Goal: Information Seeking & Learning: Learn about a topic

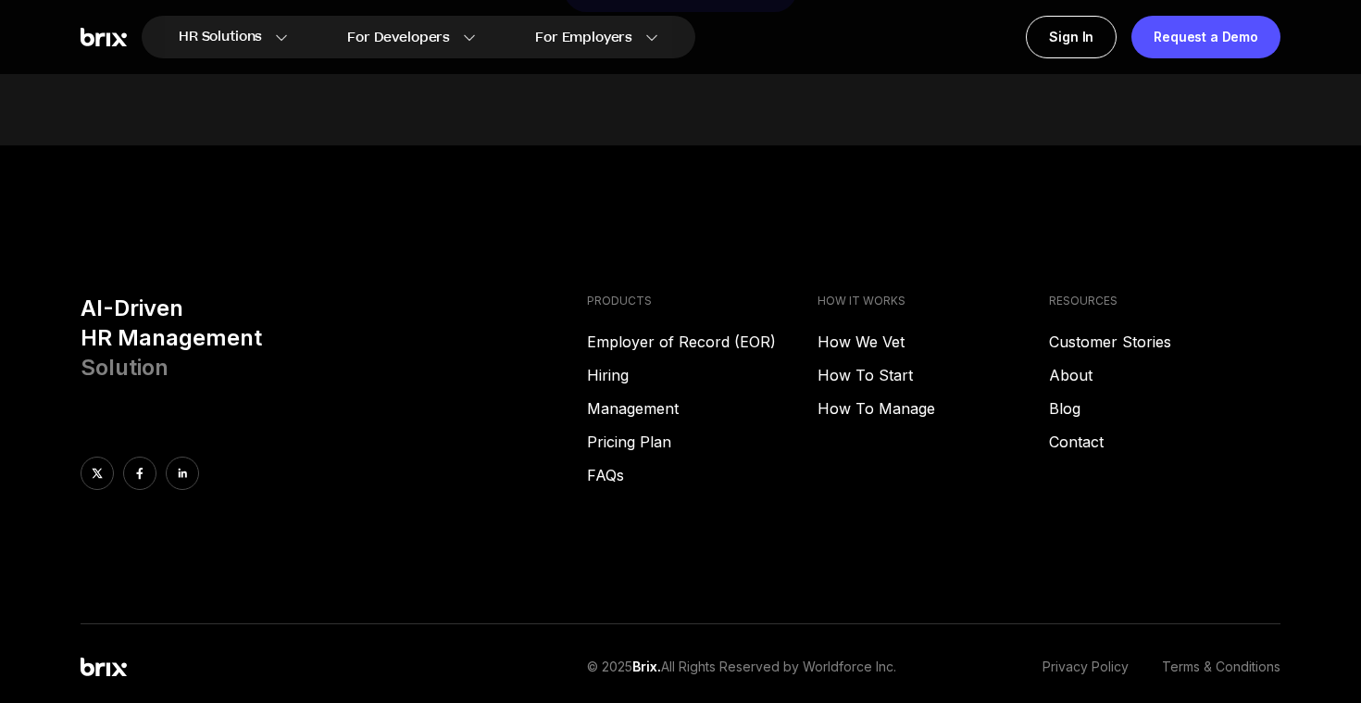
scroll to position [9361, 0]
click at [607, 376] on link "Hiring" at bounding box center [703, 373] width 232 height 22
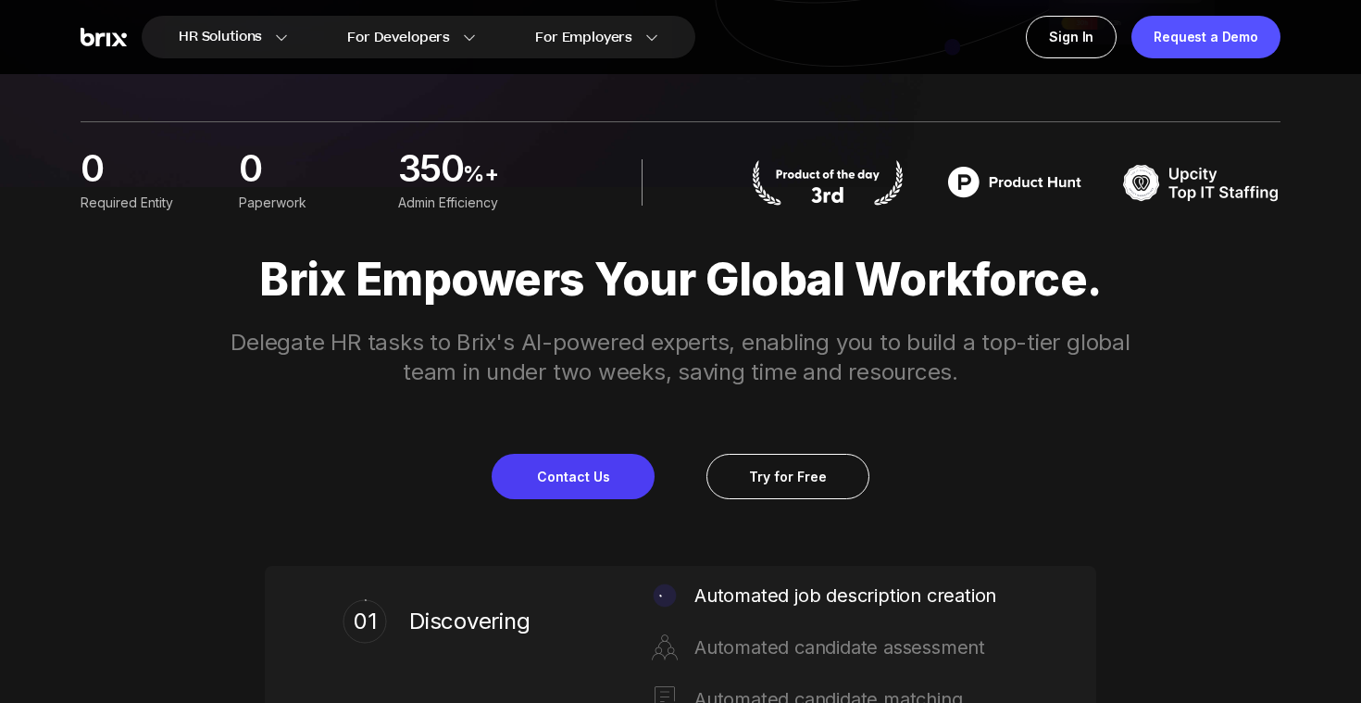
scroll to position [0, 0]
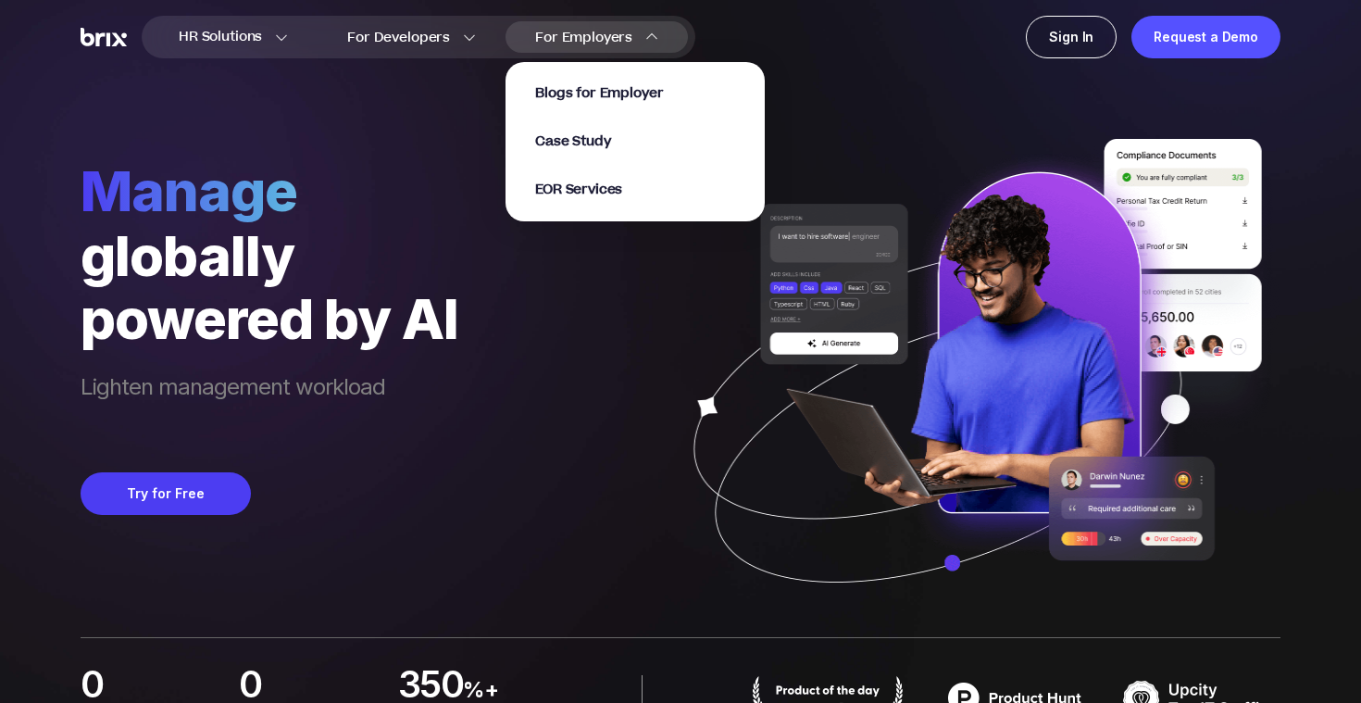
click at [584, 50] on section "Blogs for Employer Case Study EOR Services" at bounding box center [635, 133] width 259 height 178
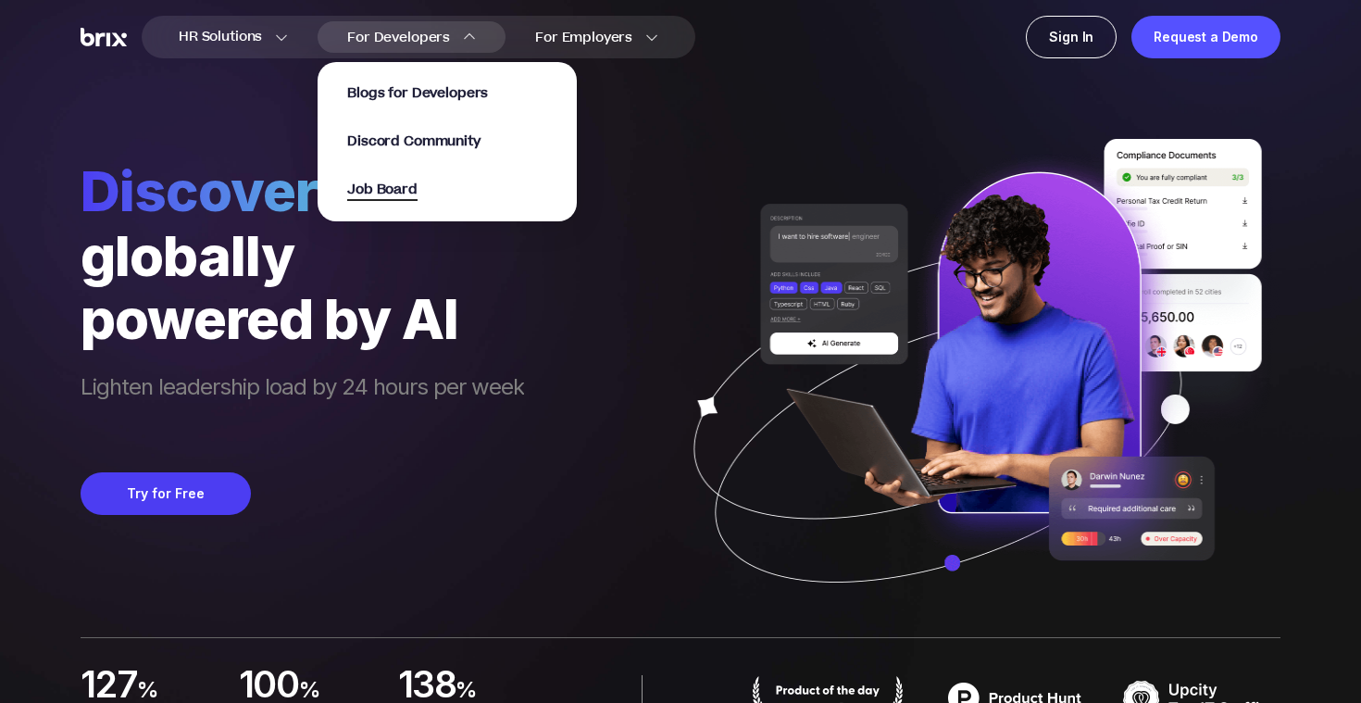
click at [407, 197] on span "Job Board" at bounding box center [382, 190] width 70 height 21
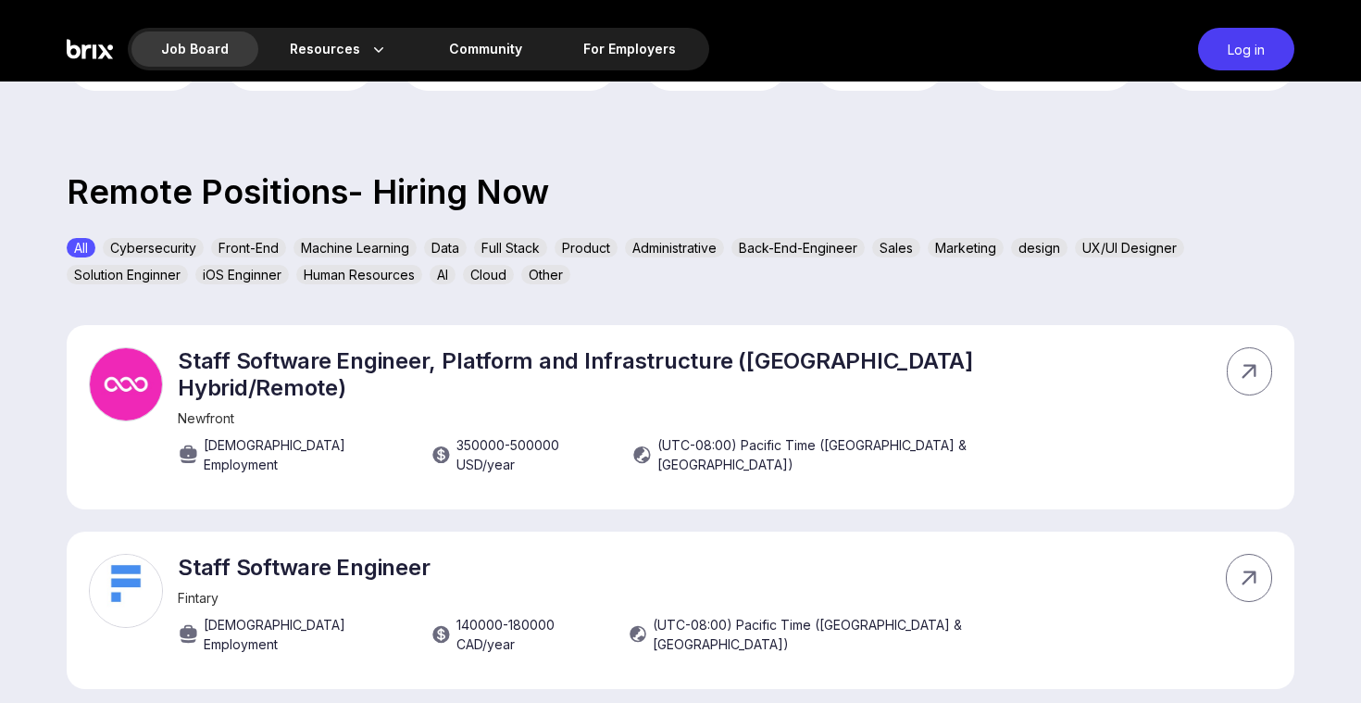
scroll to position [536, 0]
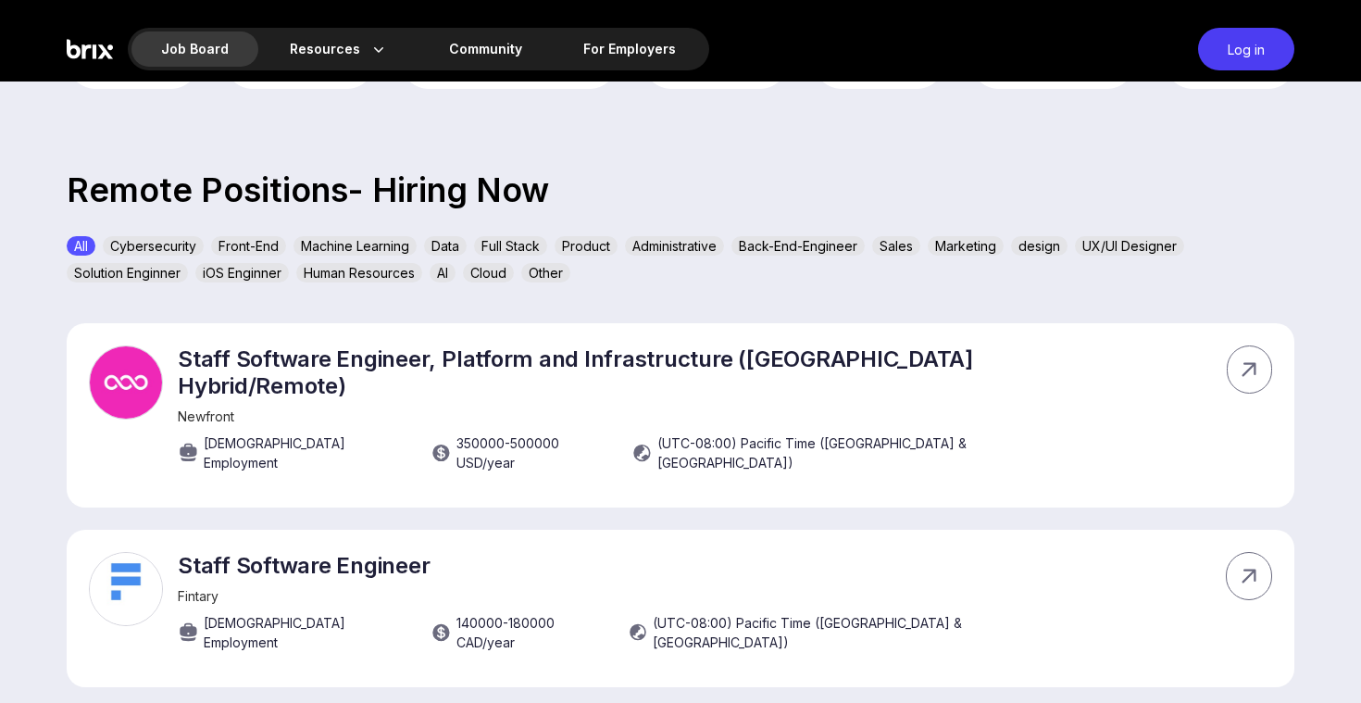
click at [169, 250] on div "Cybersecurity" at bounding box center [153, 245] width 101 height 19
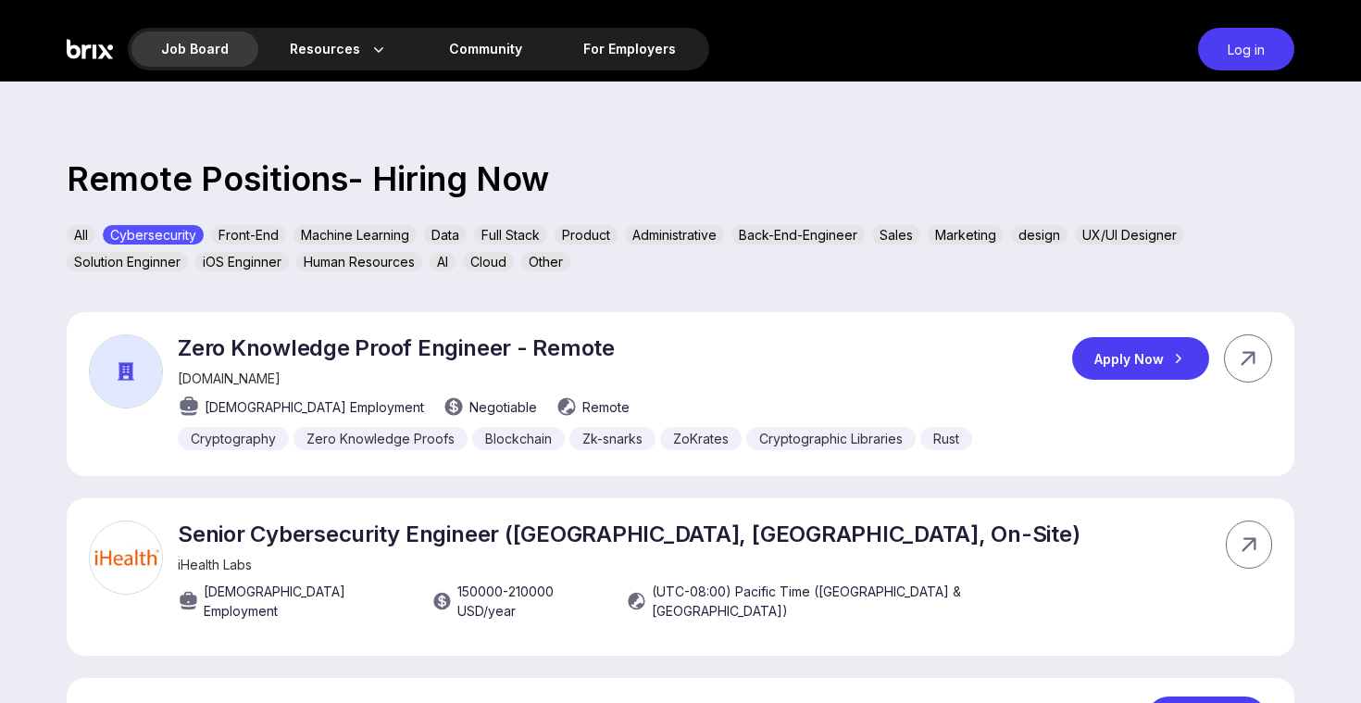
scroll to position [539, 0]
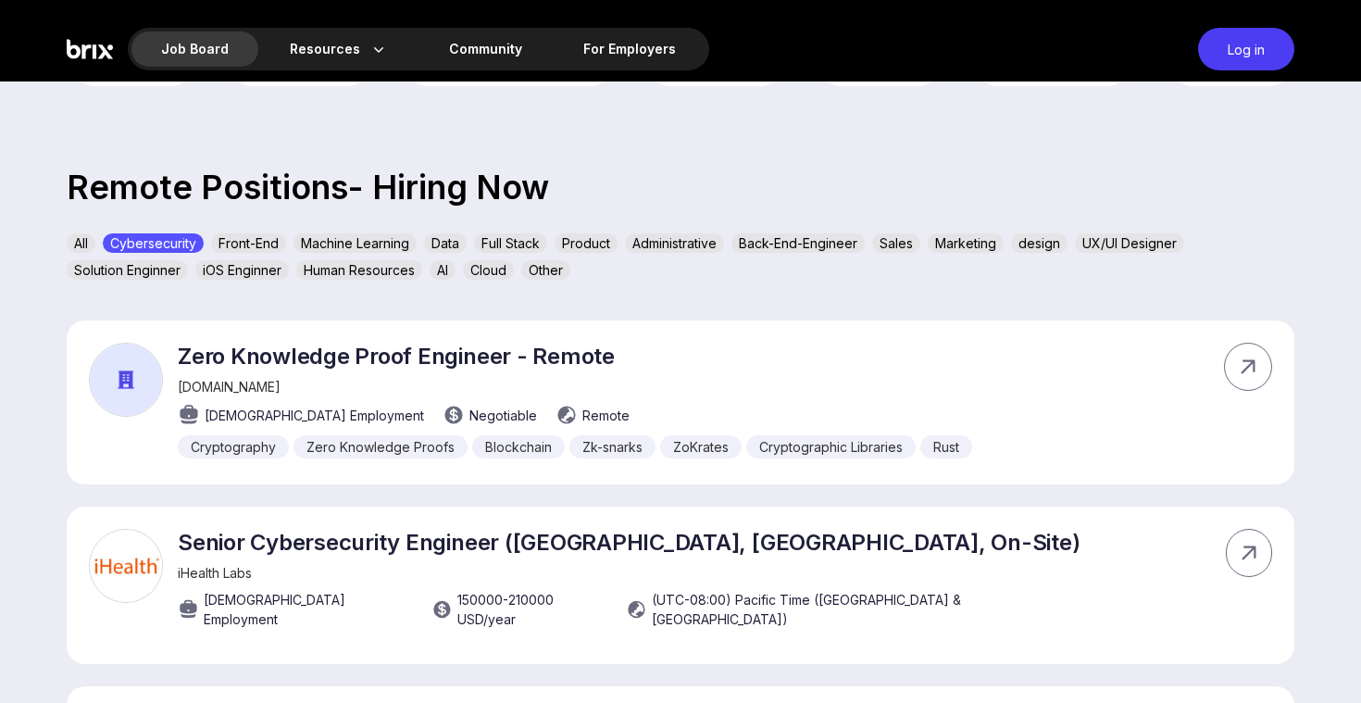
click at [75, 243] on div "All" at bounding box center [81, 242] width 29 height 19
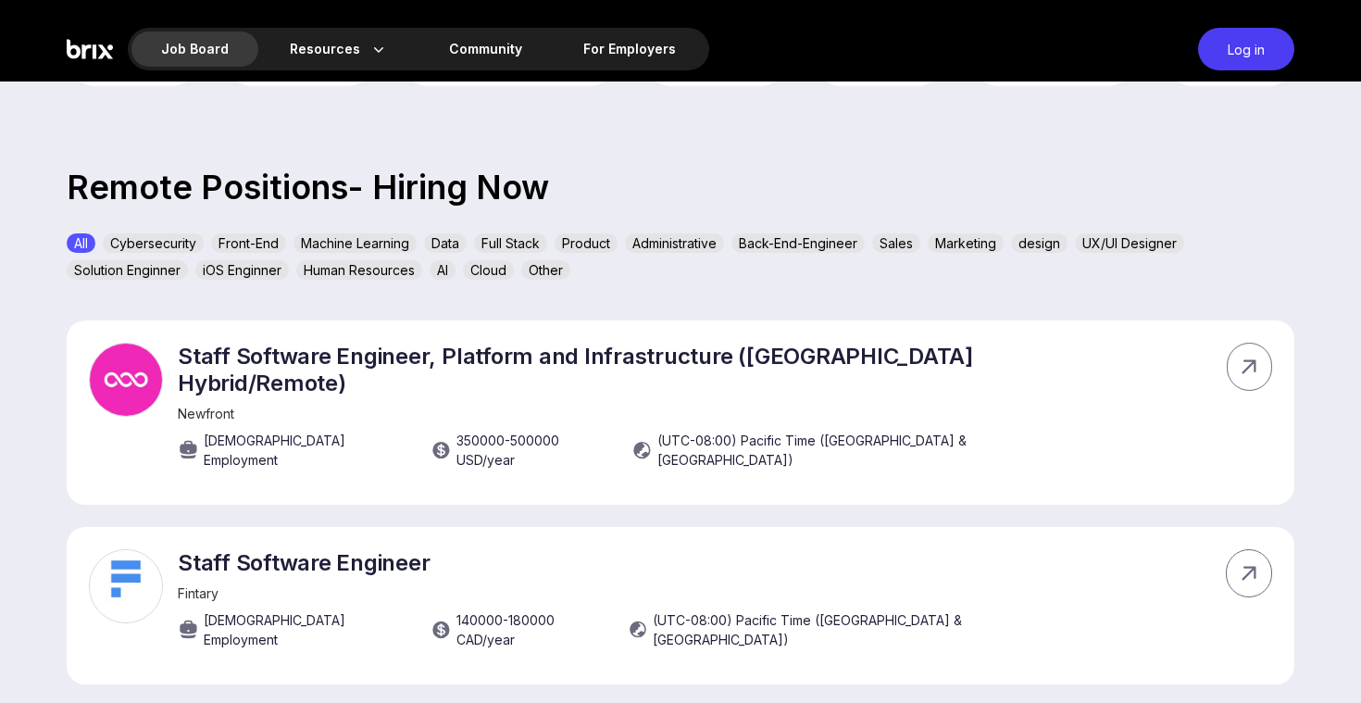
click at [182, 241] on div "Cybersecurity" at bounding box center [153, 242] width 101 height 19
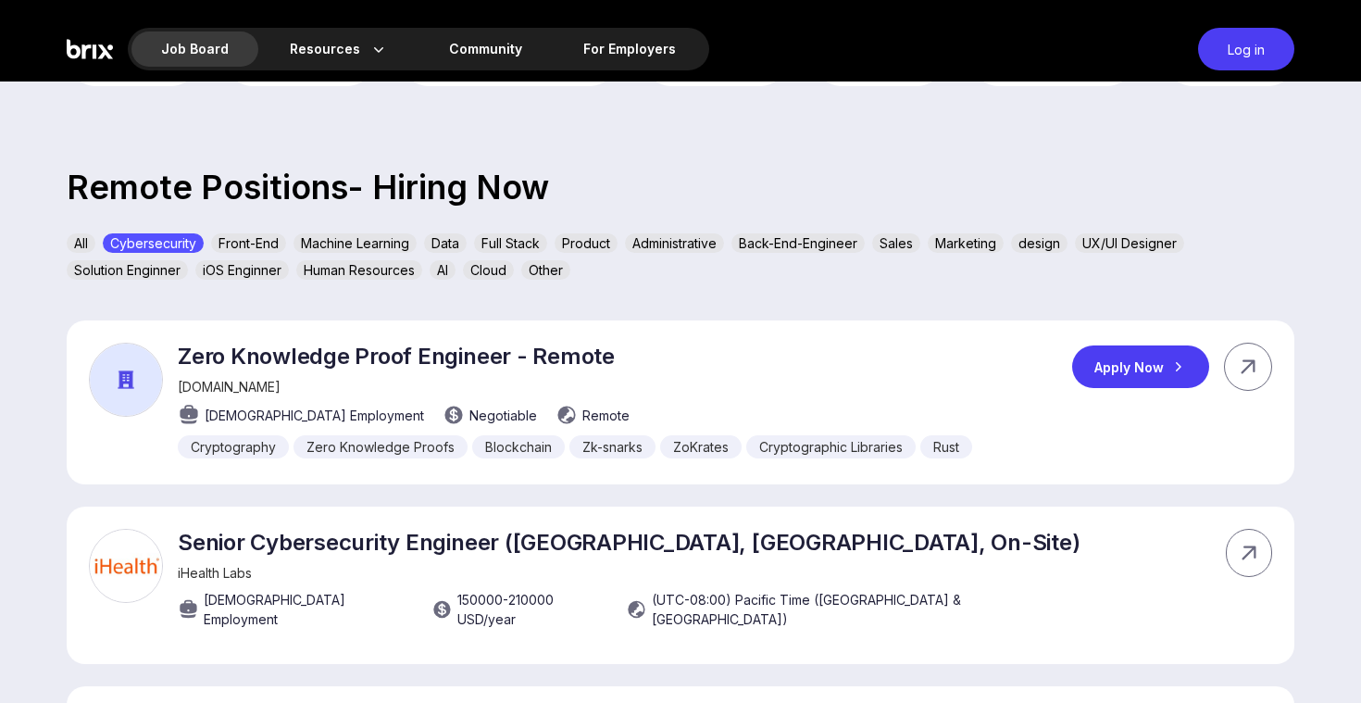
click at [332, 360] on p "Zero Knowledge Proof Engineer - Remote" at bounding box center [575, 356] width 795 height 27
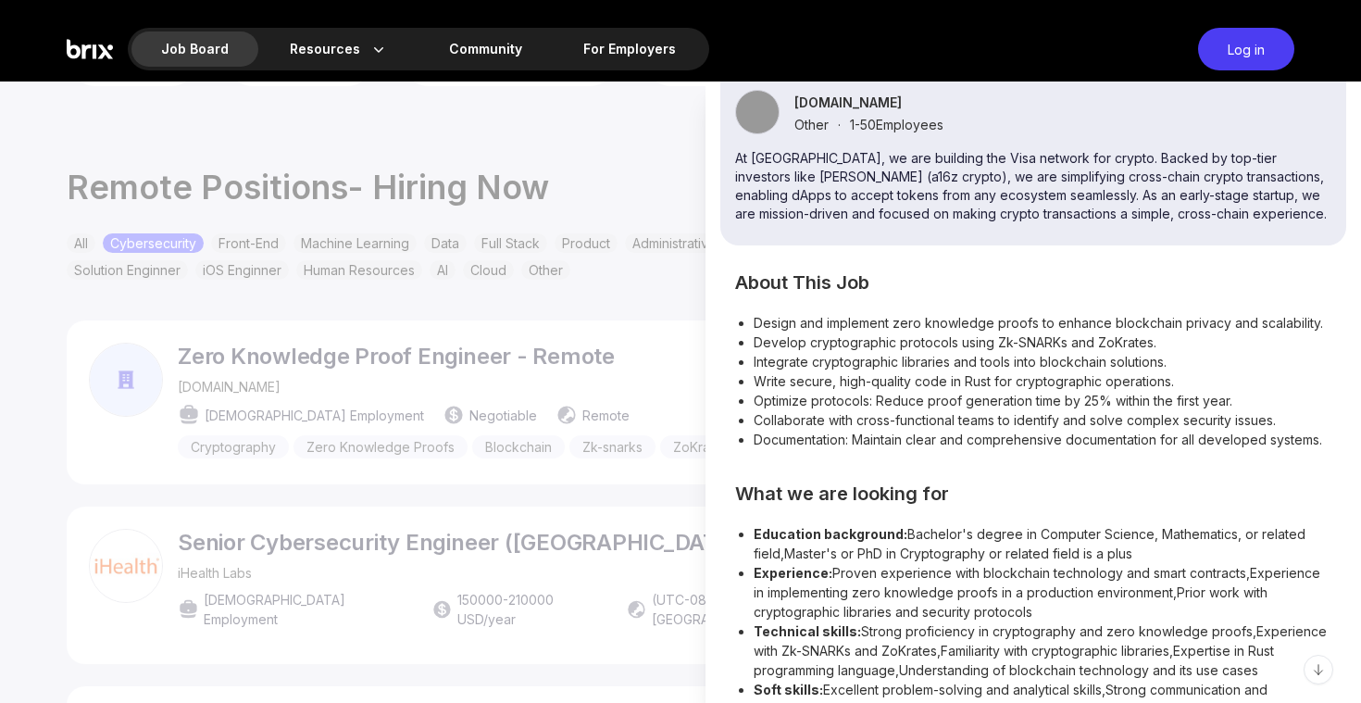
scroll to position [287, 0]
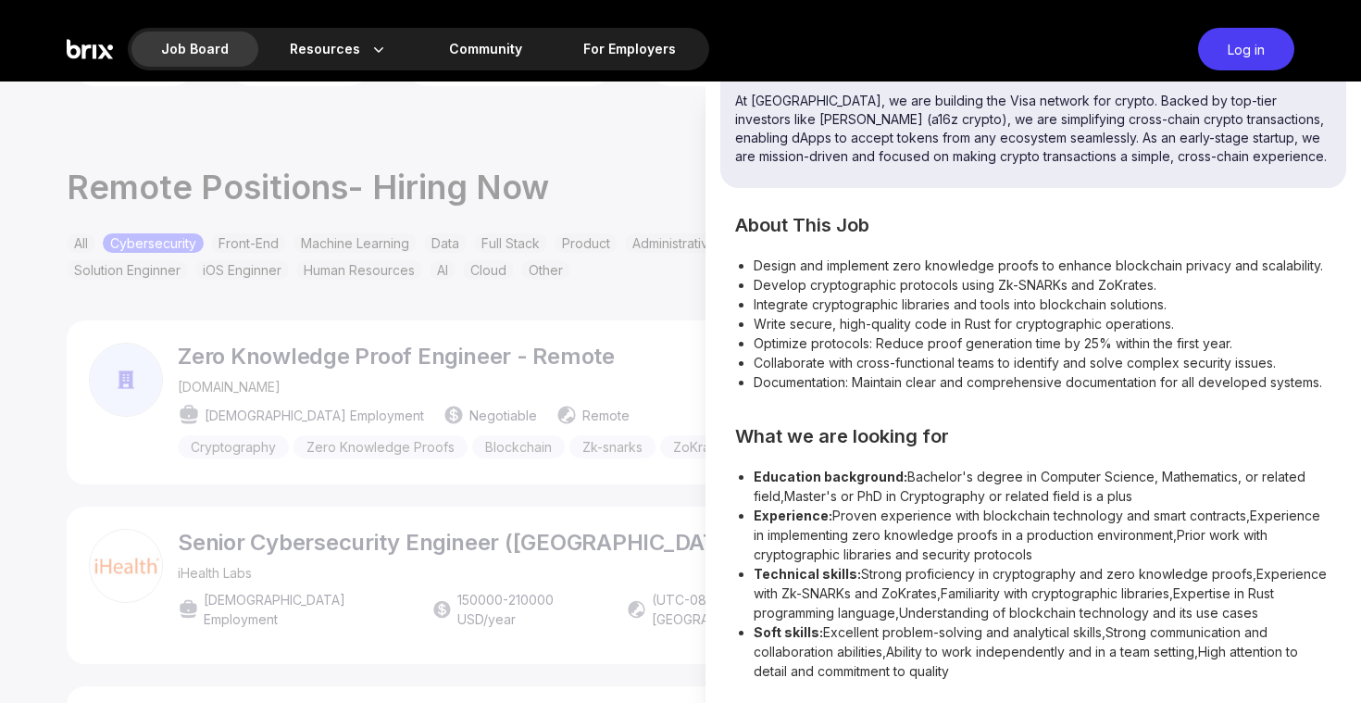
click at [657, 144] on div at bounding box center [680, 391] width 1361 height 621
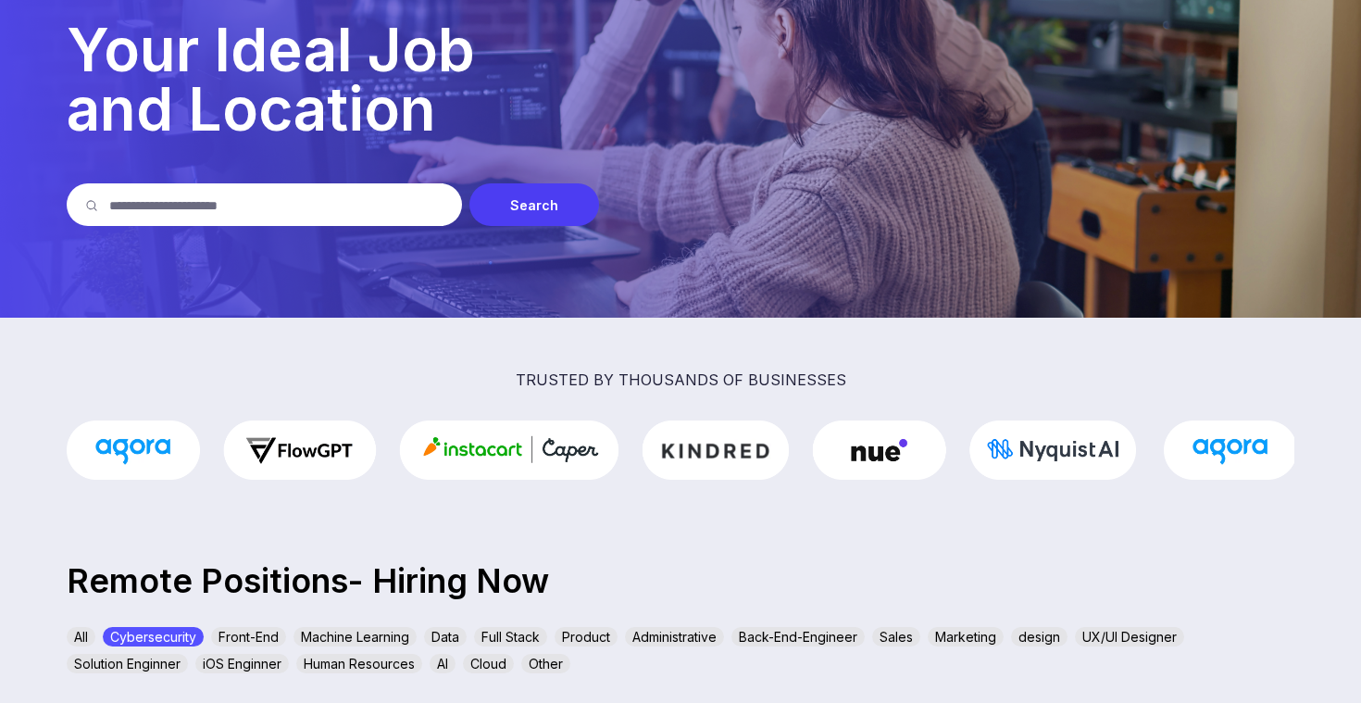
scroll to position [0, 0]
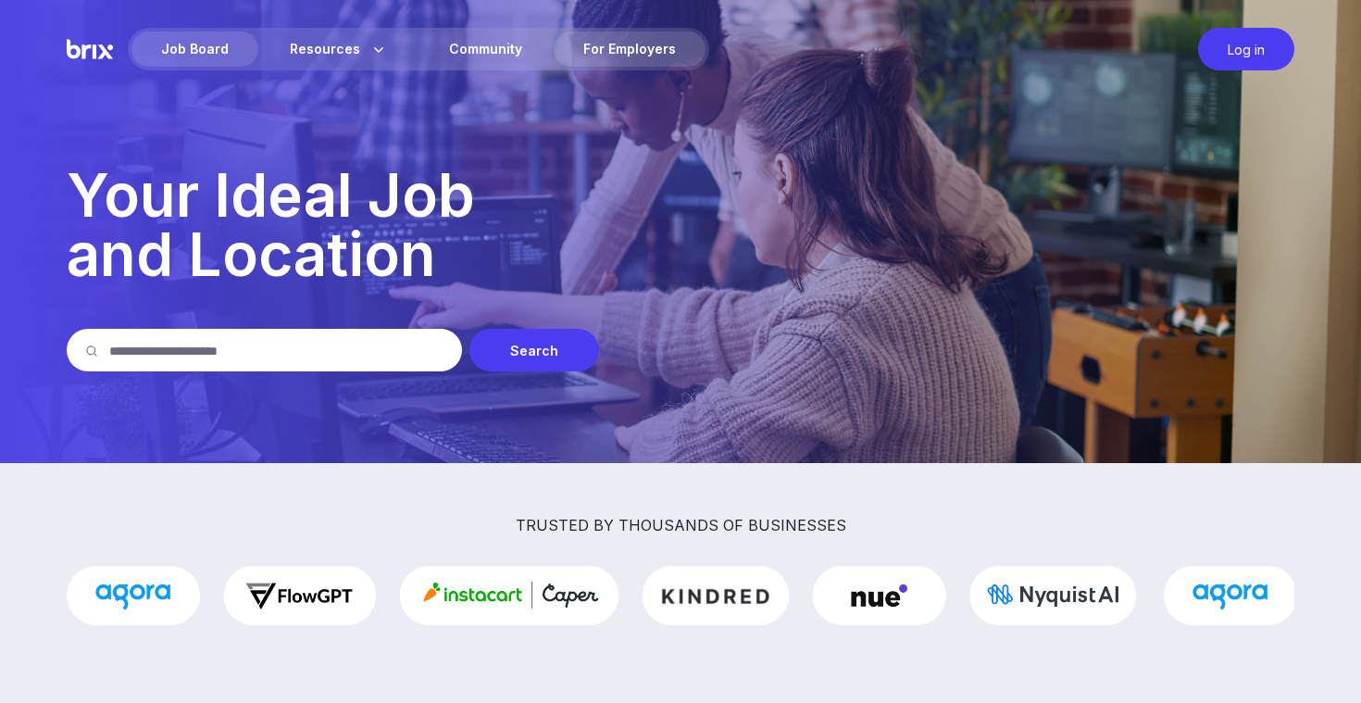
click at [608, 62] on div "For Employers" at bounding box center [630, 48] width 152 height 35
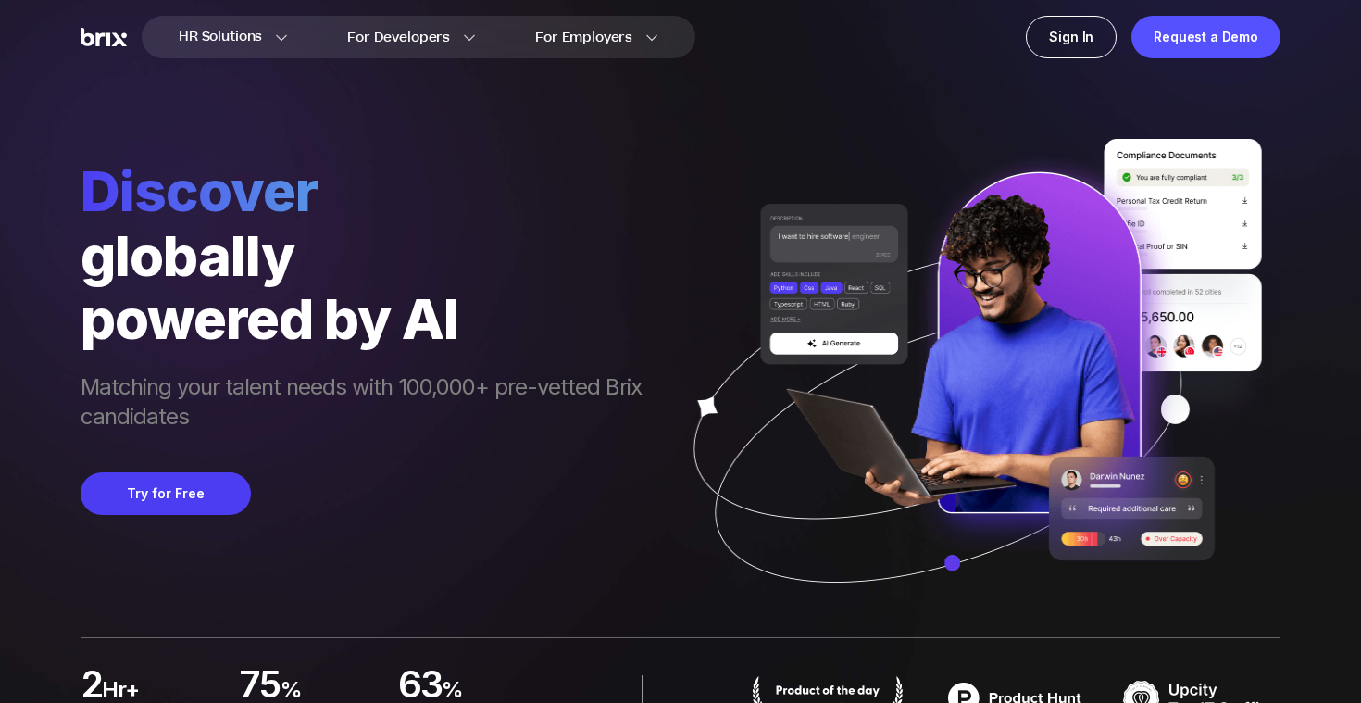
click at [330, 214] on span "Discover" at bounding box center [371, 190] width 580 height 67
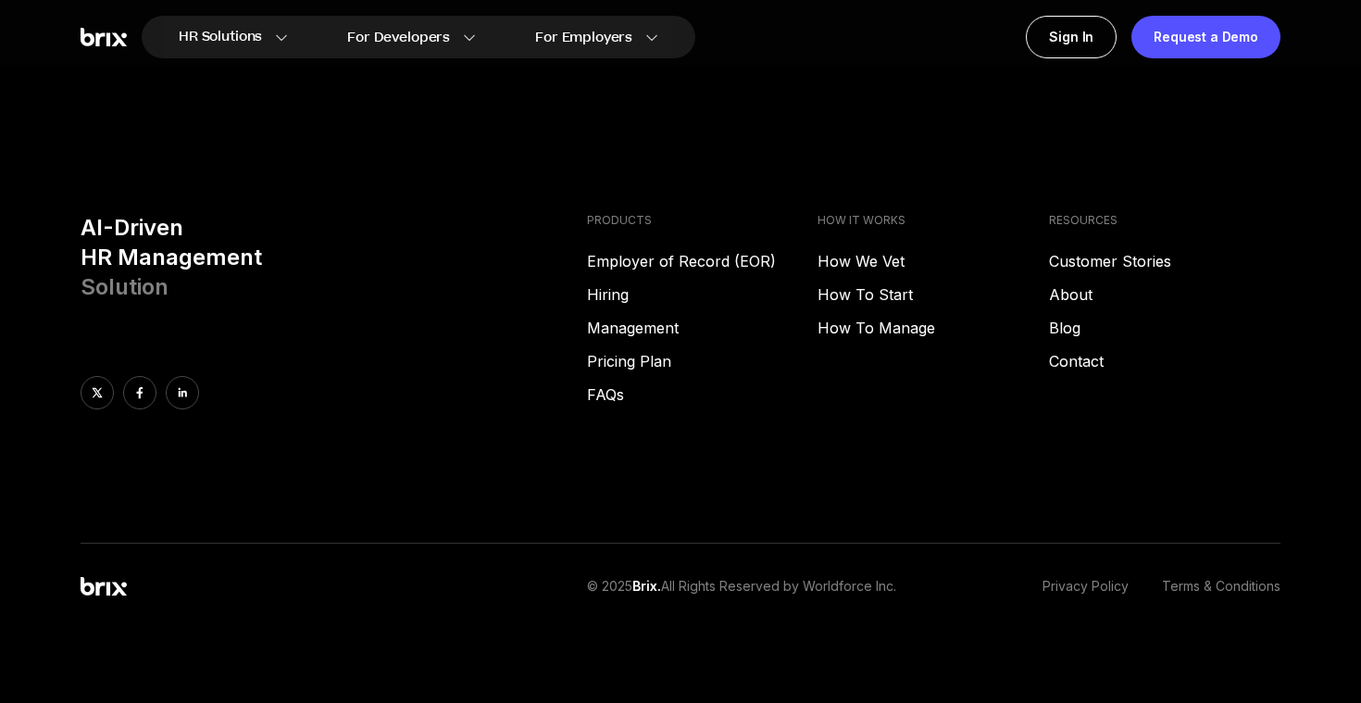
scroll to position [9439, 0]
click at [179, 393] on icon at bounding box center [183, 392] width 8 height 9
